Goal: Find specific page/section: Find specific page/section

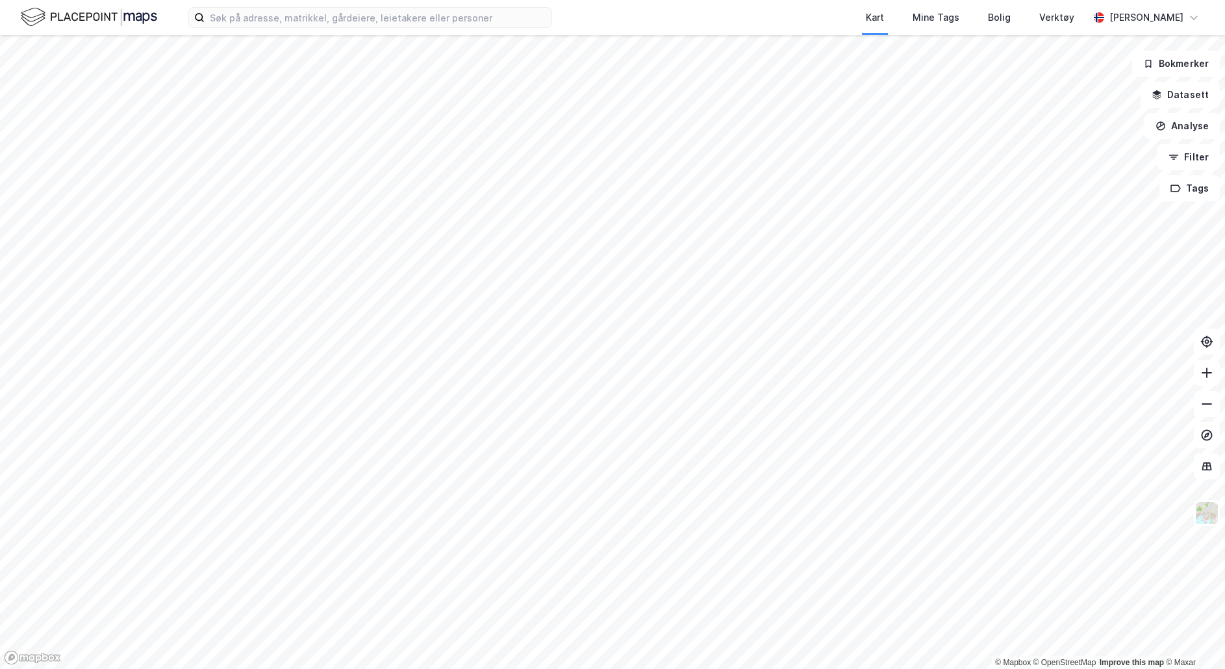
click at [853, 668] on html "Kart Mine Tags Bolig Verktøy [PERSON_NAME] © Mapbox © OpenStreetMap Improve thi…" at bounding box center [612, 334] width 1225 height 669
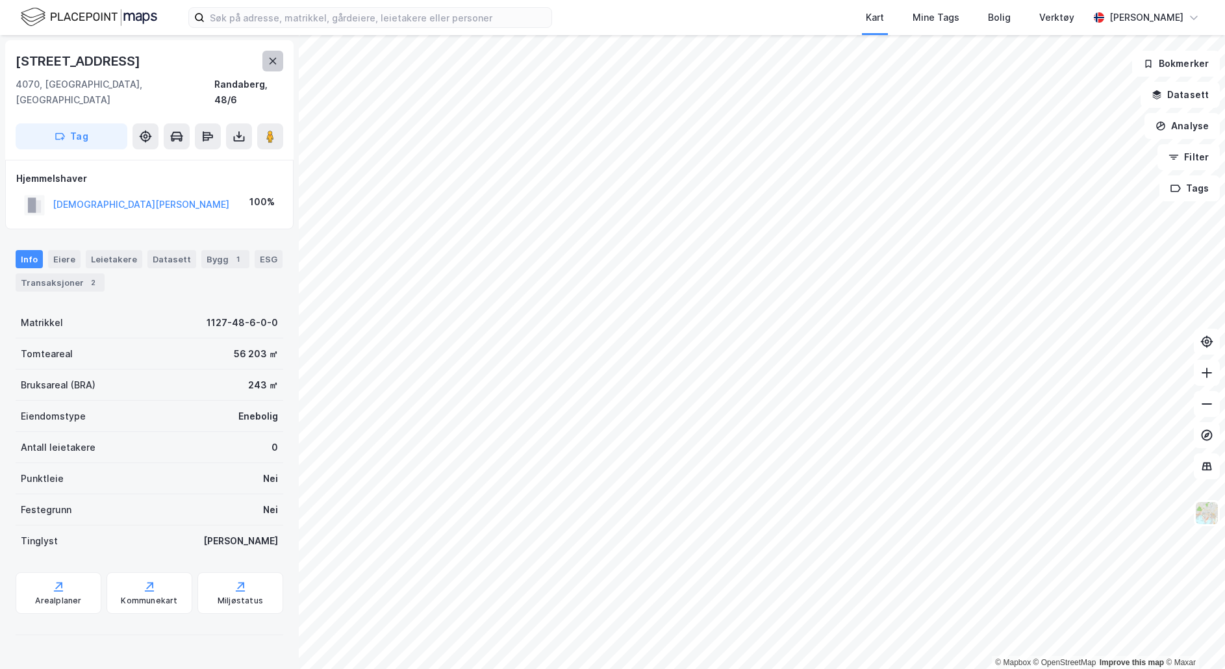
click at [272, 60] on icon at bounding box center [272, 61] width 7 height 6
